Goal: Transaction & Acquisition: Purchase product/service

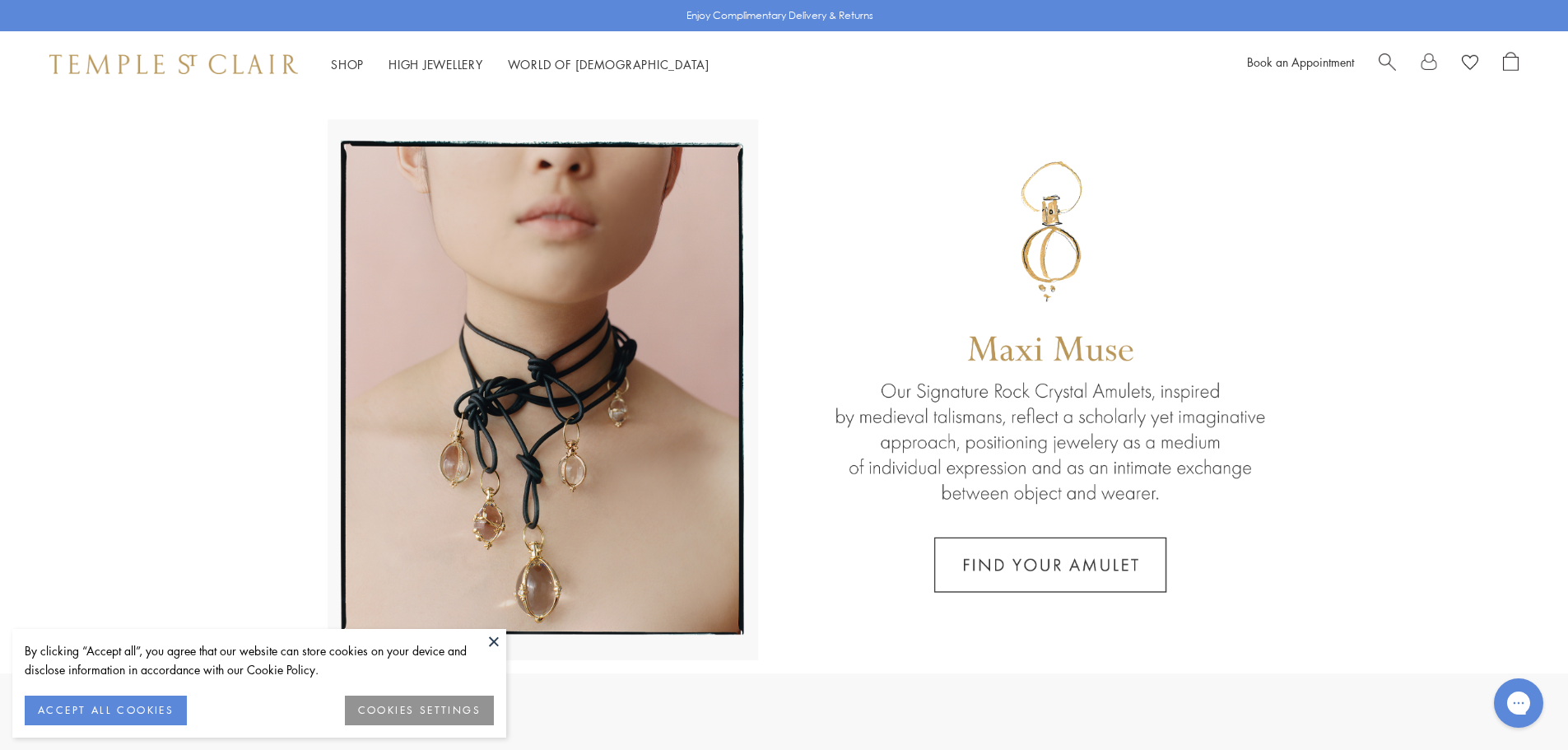
click at [136, 706] on button "ACCEPT ALL COOKIES" at bounding box center [106, 711] width 162 height 30
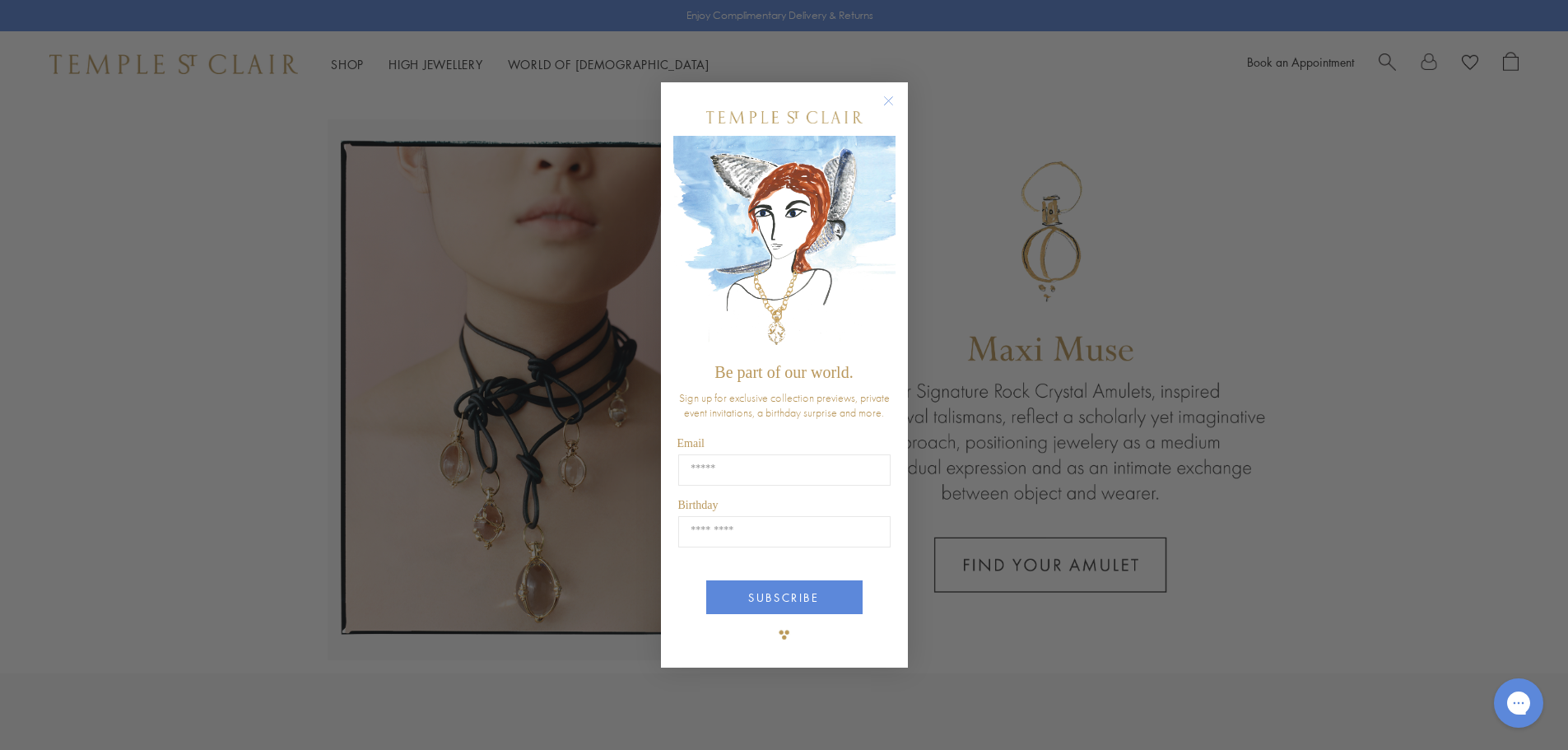
click at [883, 106] on circle "Close dialog" at bounding box center [888, 100] width 19 height 19
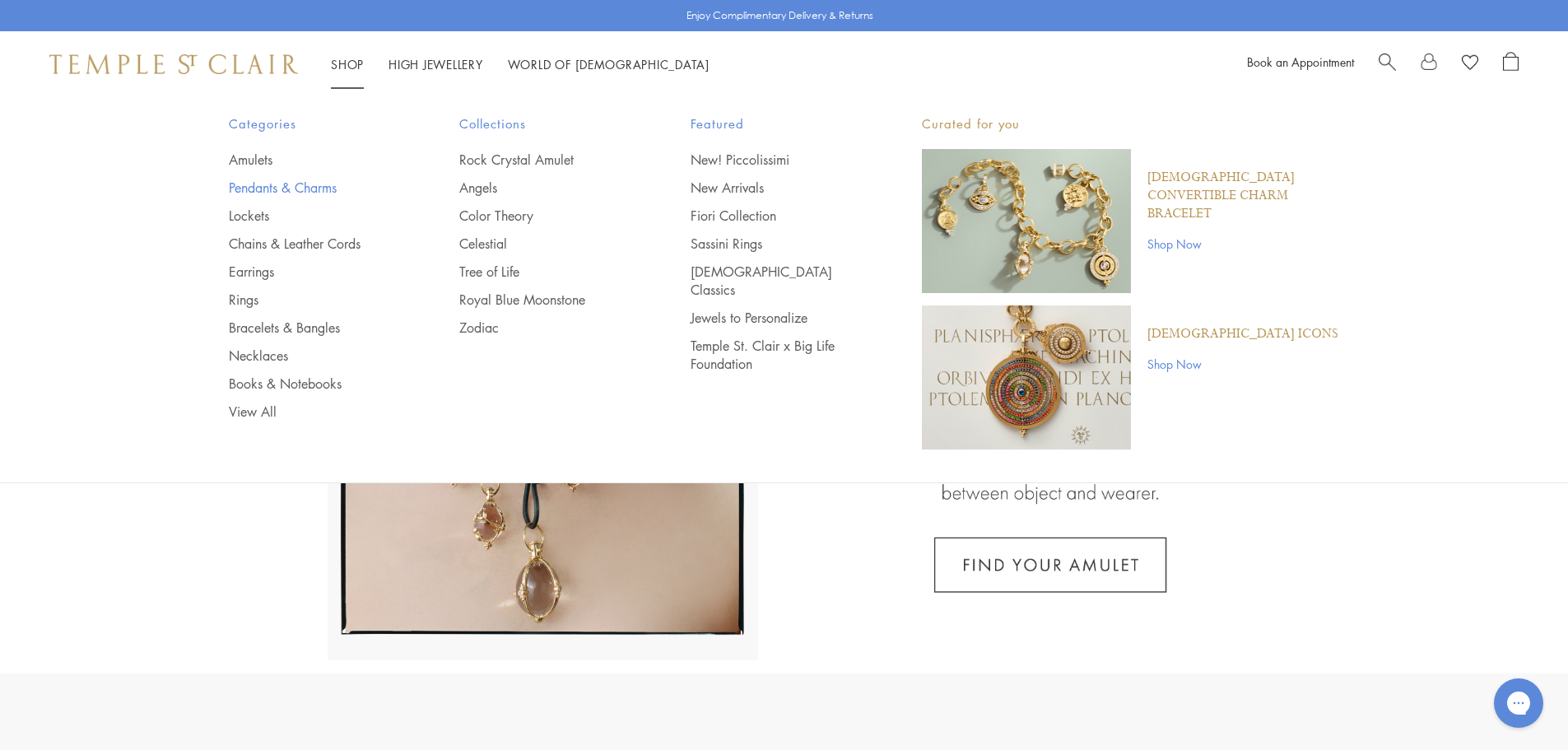
click at [288, 191] on link "Pendants & Charms" at bounding box center [312, 188] width 166 height 19
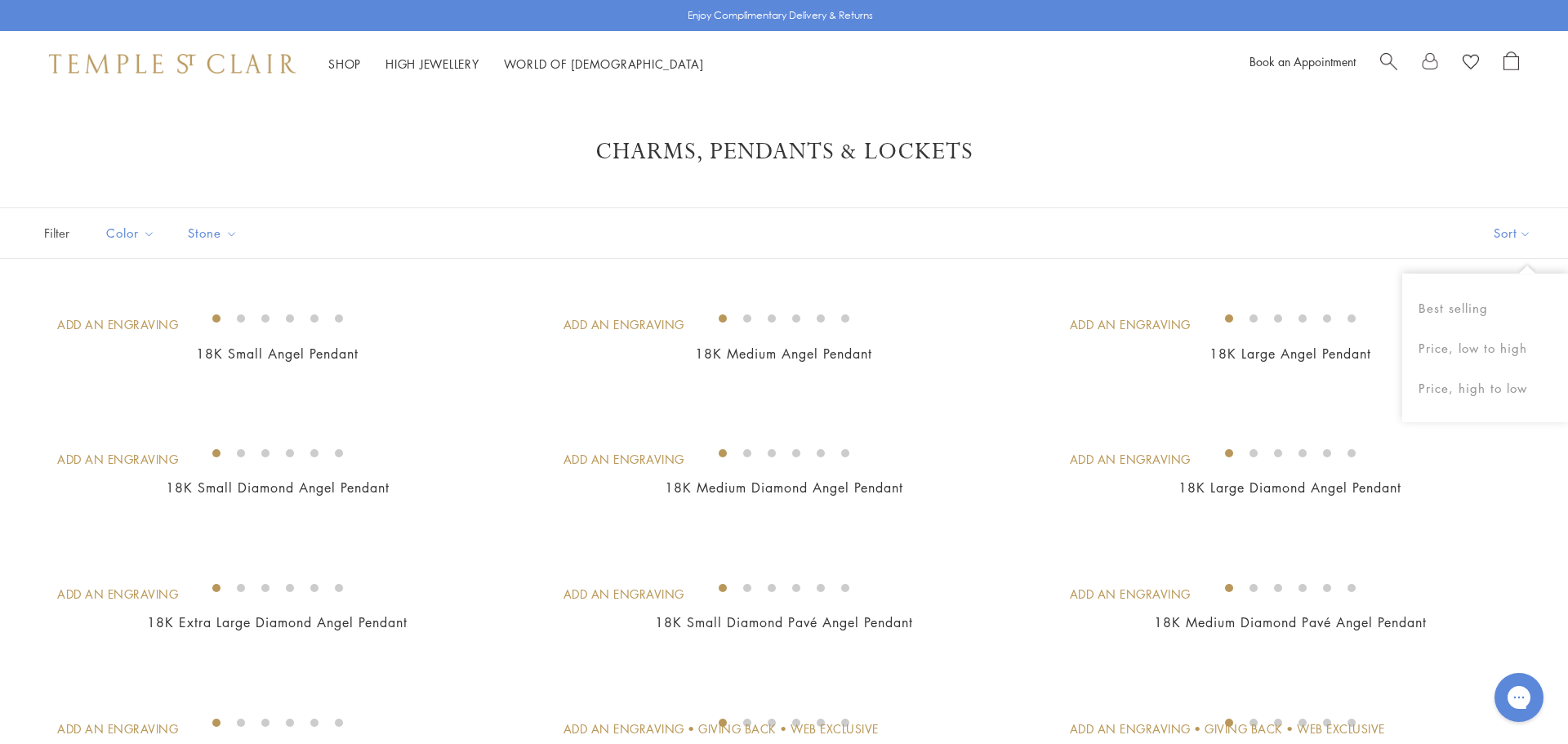
click at [1518, 233] on button "Sort" at bounding box center [1512, 233] width 111 height 50
click at [1518, 233] on button "Sort" at bounding box center [1500, 233] width 111 height 50
click at [1492, 344] on button "Price, low to high" at bounding box center [1485, 349] width 166 height 40
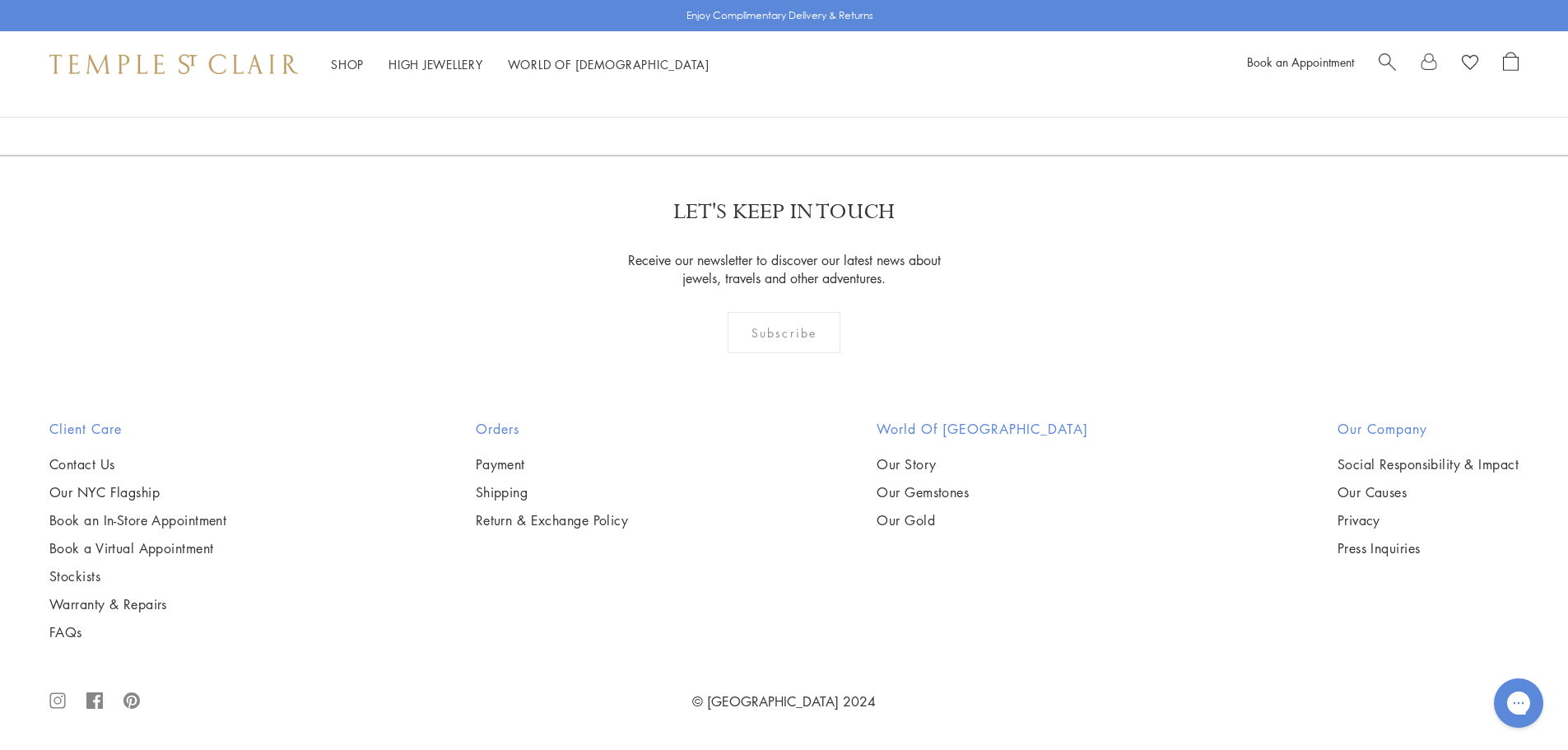
scroll to position [7659, 0]
